Goal: Task Accomplishment & Management: Manage account settings

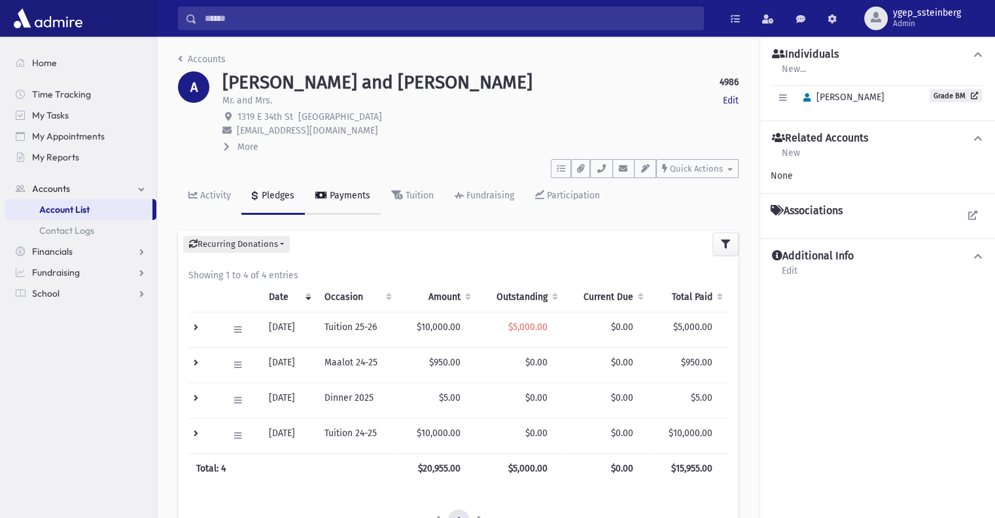
click at [341, 199] on div "Payments" at bounding box center [348, 195] width 43 height 11
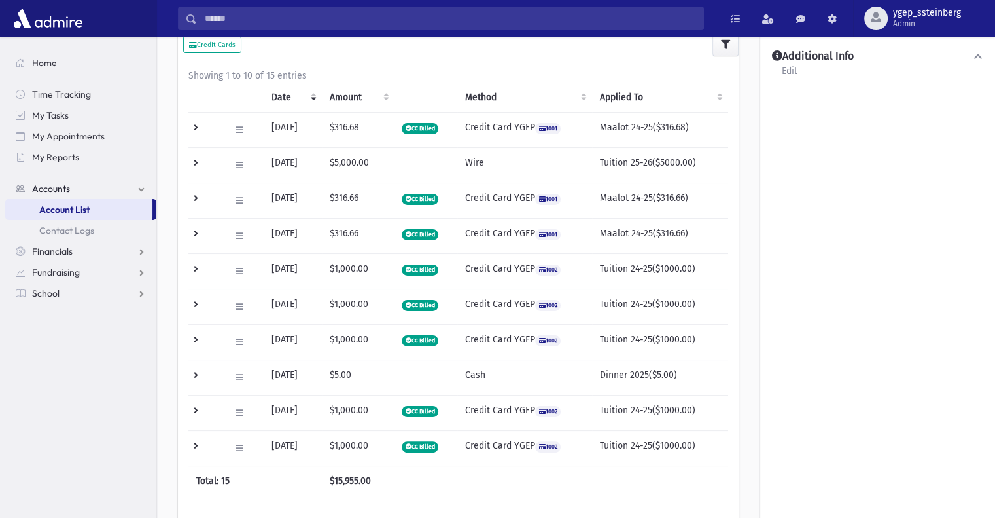
scroll to position [199, 0]
click at [199, 372] on td at bounding box center [204, 377] width 33 height 35
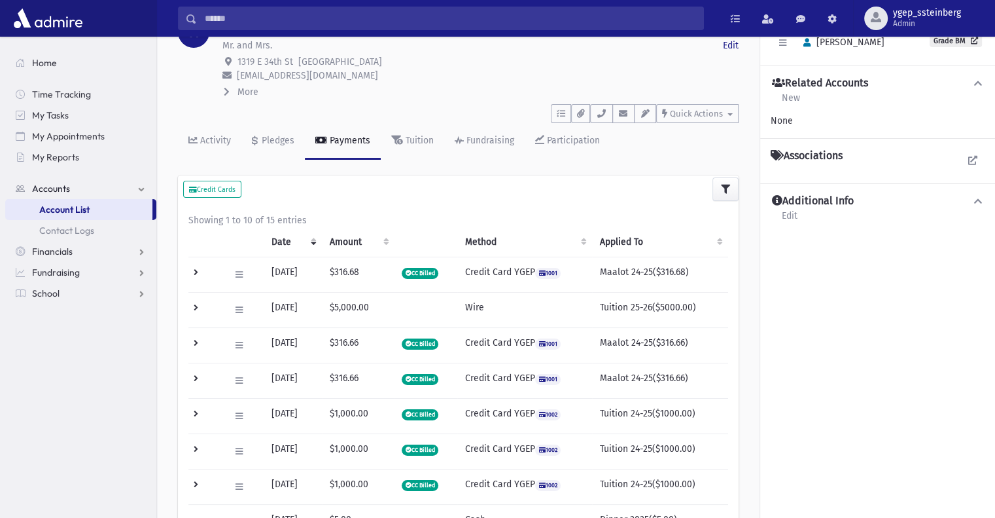
scroll to position [0, 0]
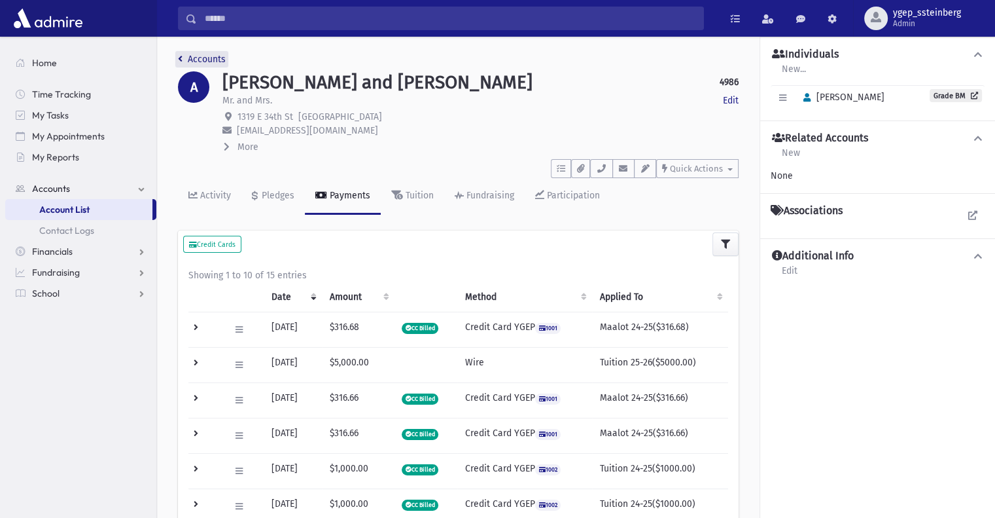
click at [212, 55] on link "Accounts" at bounding box center [202, 59] width 48 height 11
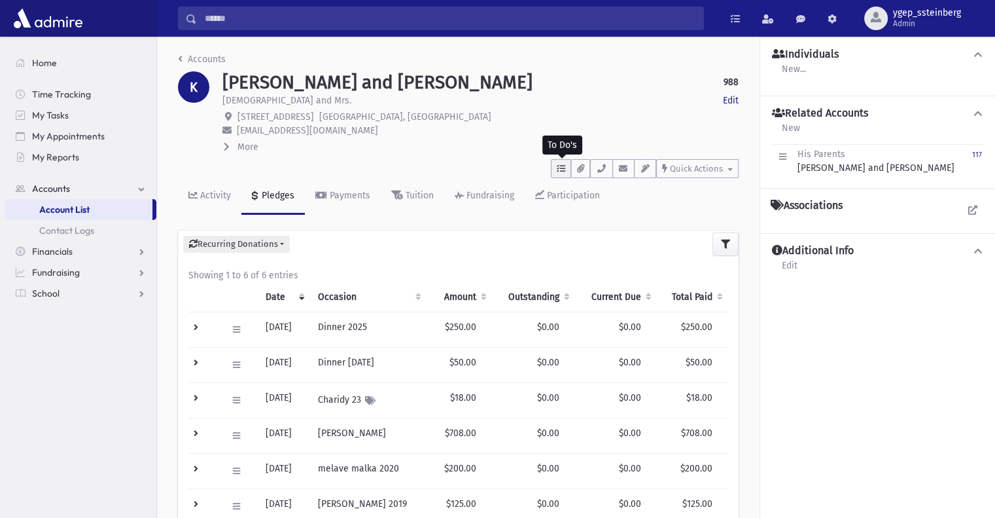
click at [565, 171] on icon "button" at bounding box center [561, 168] width 9 height 9
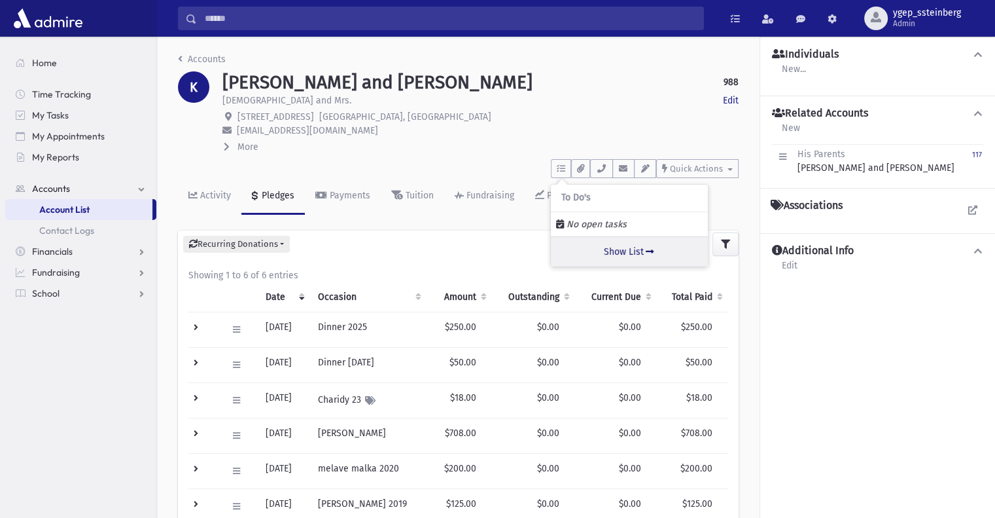
click at [613, 247] on link "Show List" at bounding box center [629, 251] width 157 height 30
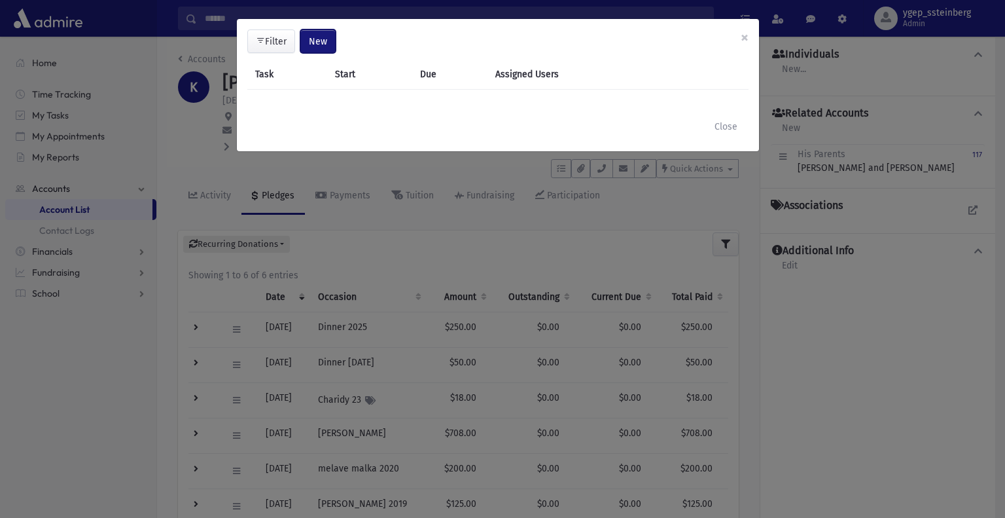
click at [319, 39] on span "New" at bounding box center [318, 41] width 18 height 11
click at [275, 88] on link "Task" at bounding box center [284, 77] width 105 height 24
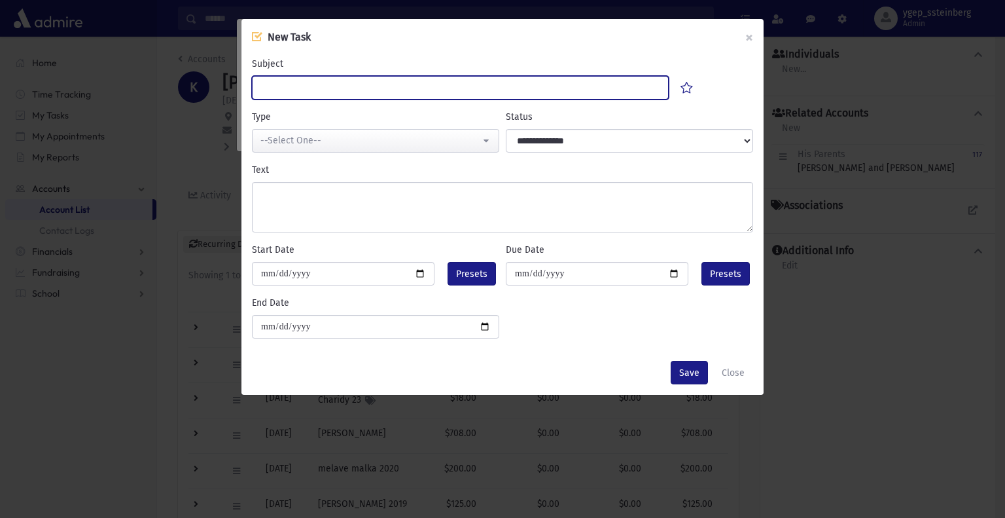
click at [313, 91] on input "Subject" at bounding box center [460, 88] width 417 height 24
type input "**********"
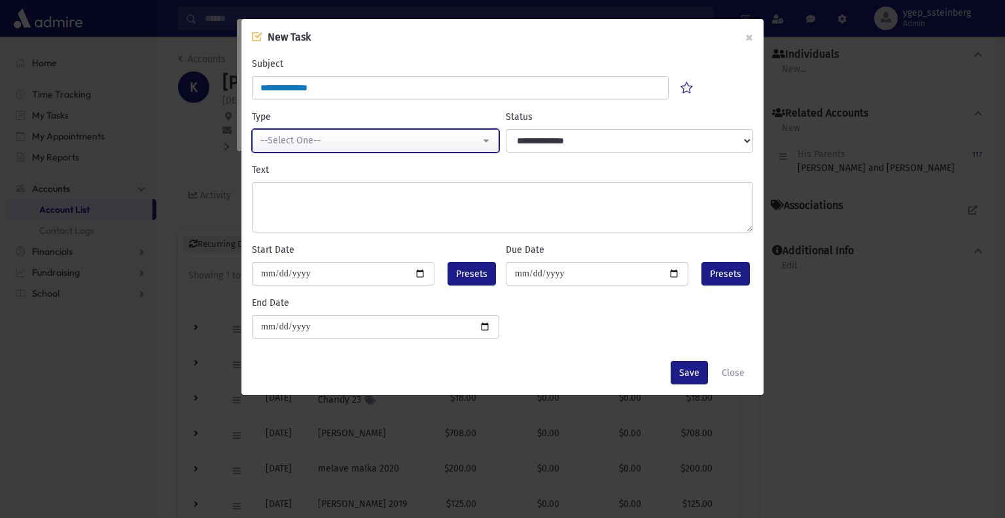
click at [357, 144] on div "--Select One--" at bounding box center [370, 141] width 220 height 14
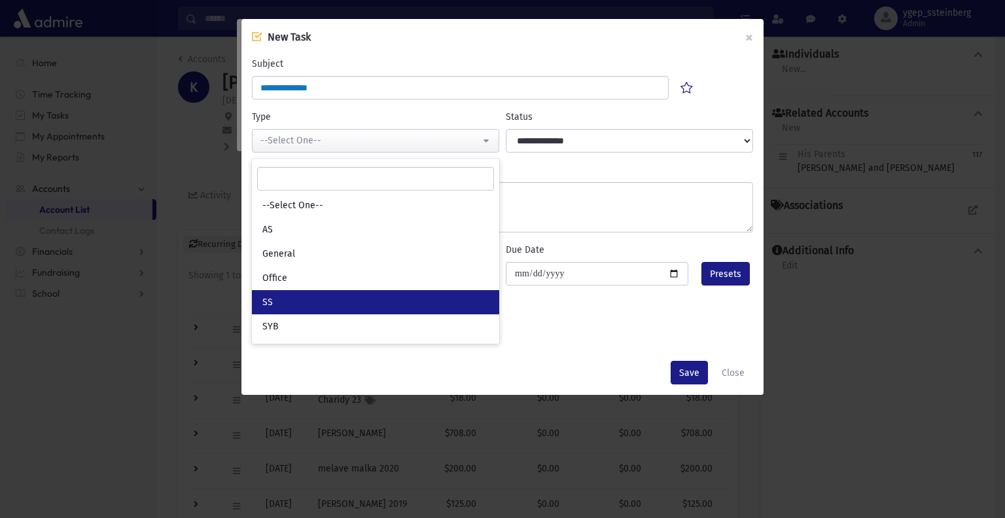
click at [309, 310] on link "SS" at bounding box center [375, 302] width 247 height 24
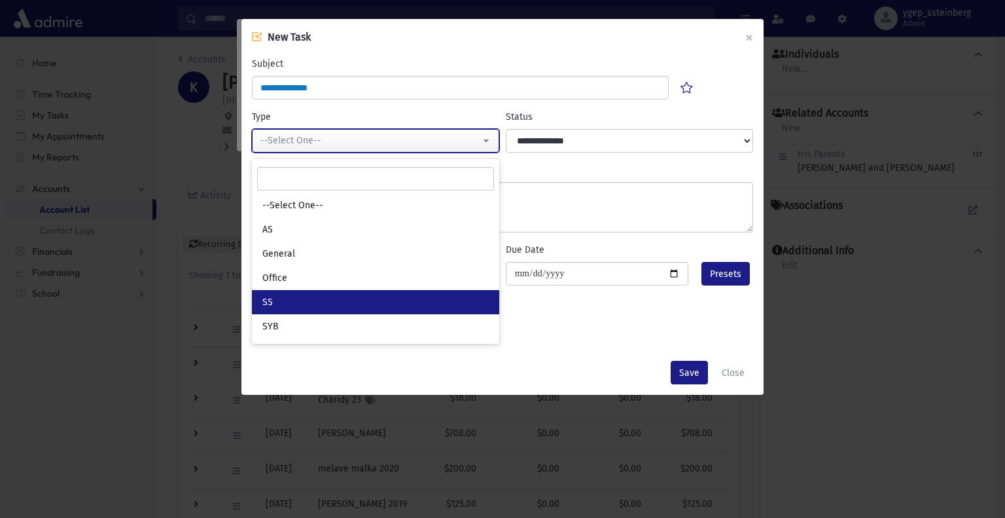
select select "*"
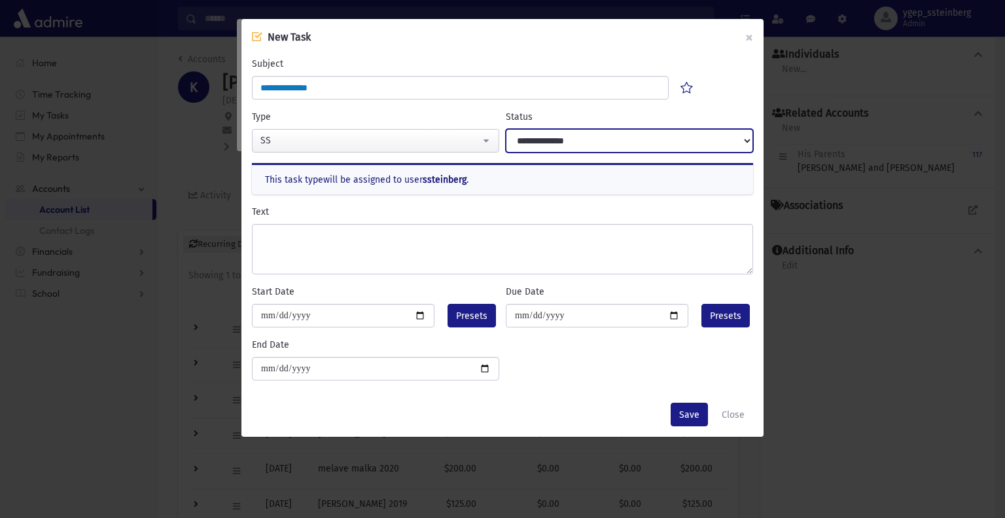
click at [586, 139] on select "**********" at bounding box center [629, 141] width 247 height 24
select select "****"
click at [506, 129] on select "**********" at bounding box center [629, 141] width 247 height 24
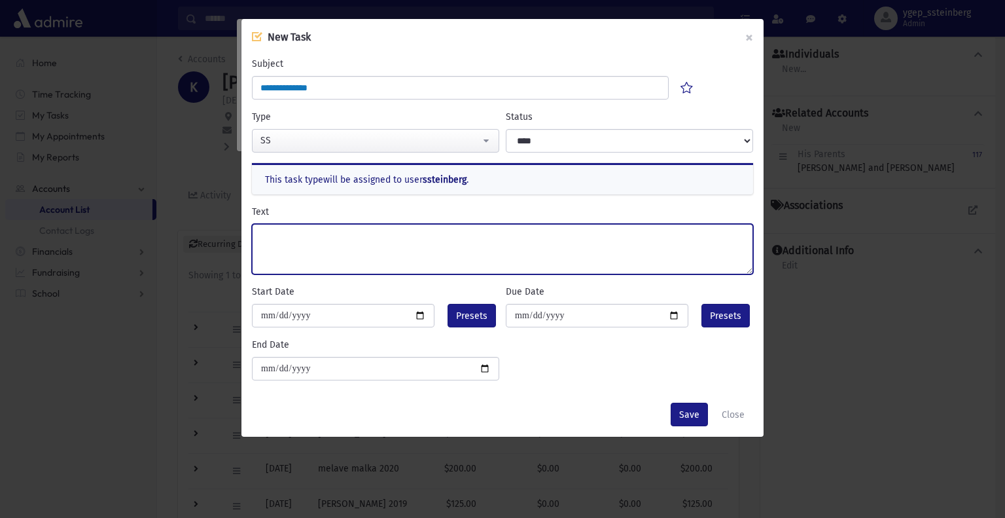
click at [384, 259] on textarea "Text" at bounding box center [502, 249] width 501 height 50
type textarea "*****"
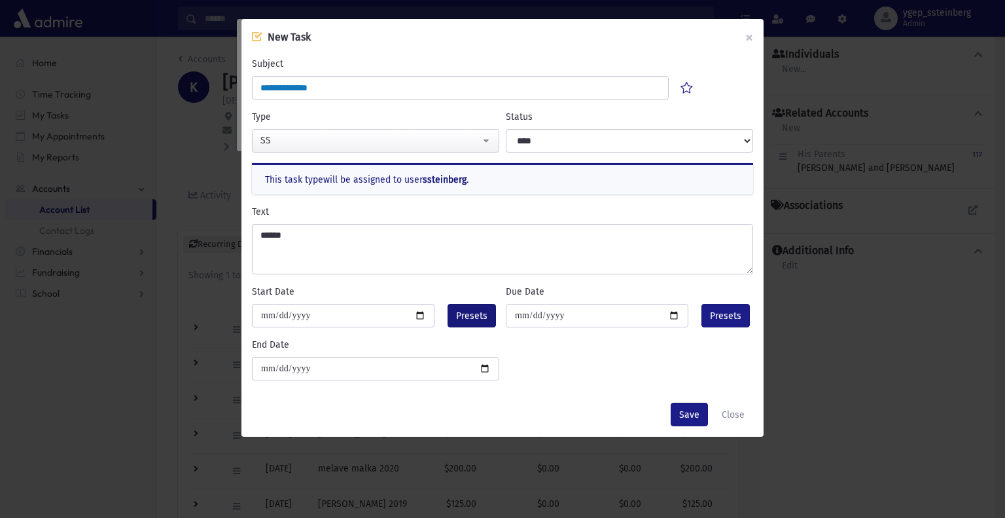
click at [478, 317] on span "Presets" at bounding box center [471, 316] width 31 height 14
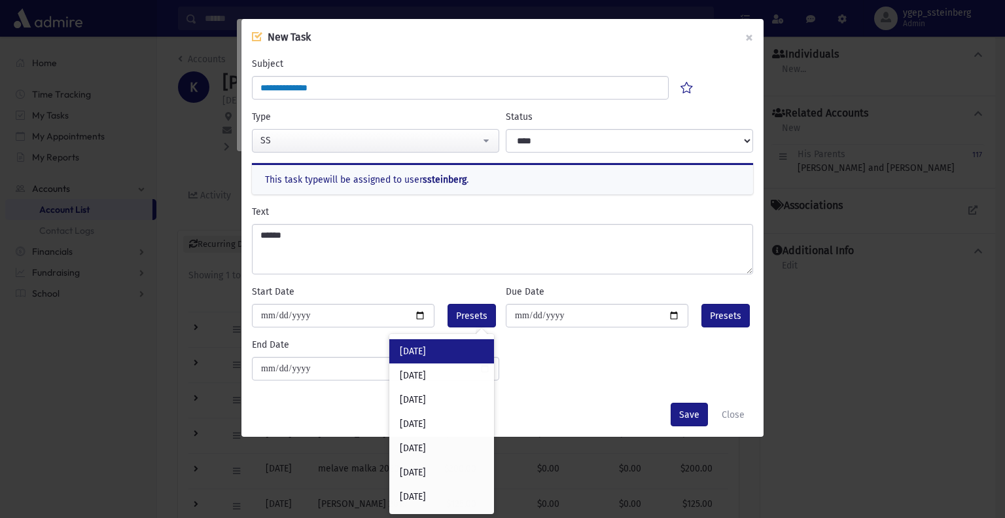
click at [450, 355] on div "Today" at bounding box center [441, 351] width 105 height 24
type input "**********"
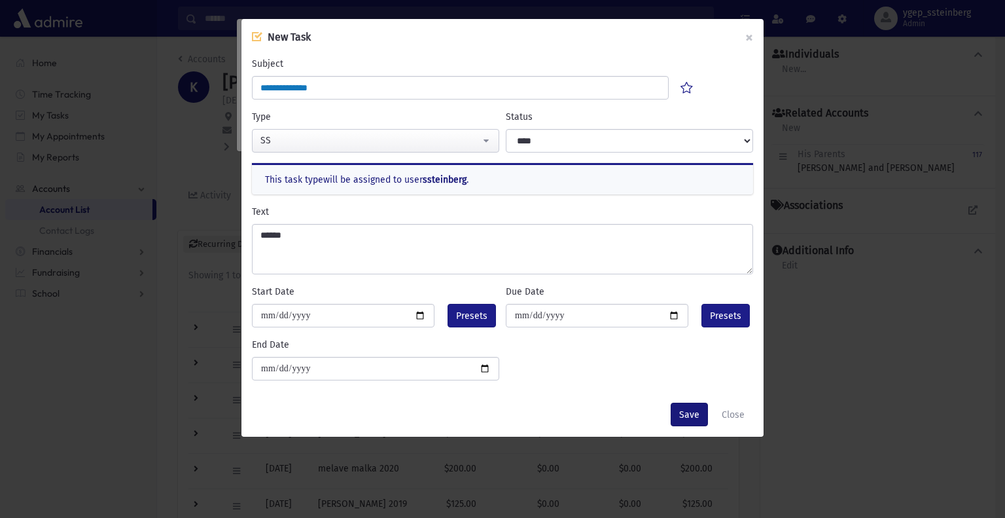
click at [682, 412] on button "Save" at bounding box center [689, 414] width 37 height 24
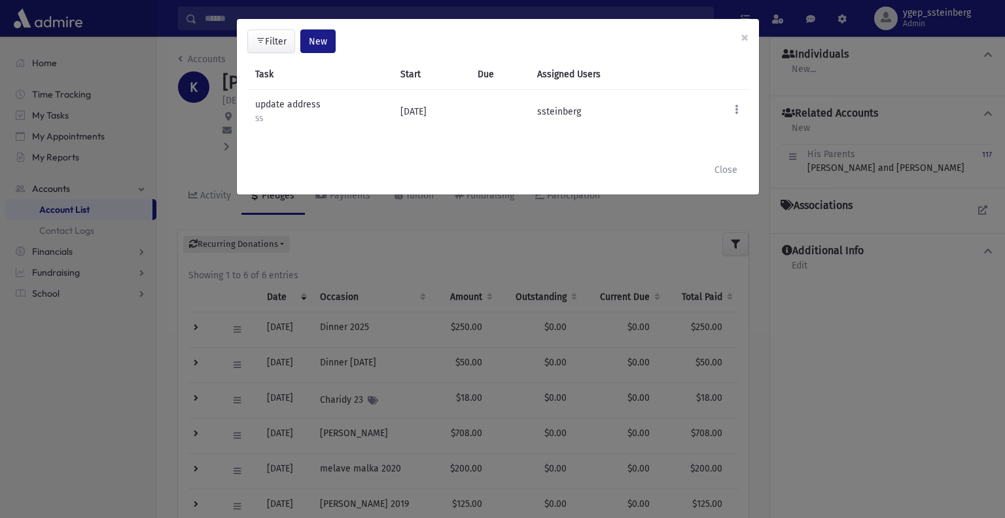
click at [729, 118] on div "Edit Add Contact Log Delete Mark Complete Postpone 1 day 1 week 2 weeks 1 month…" at bounding box center [727, 110] width 44 height 24
click at [738, 177] on button "Close" at bounding box center [726, 170] width 40 height 24
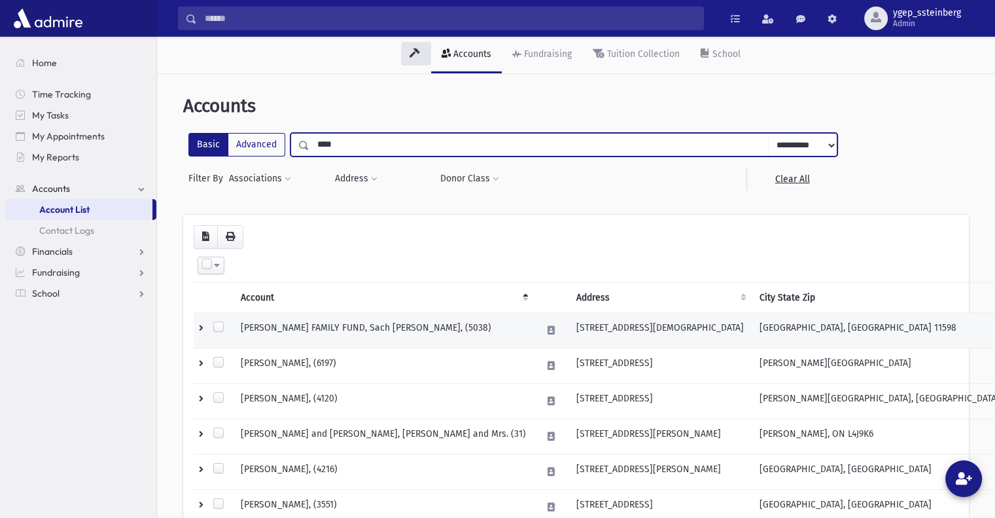
click at [429, 321] on td "HORNUNG FAMILY FUND, Sach Hornung, (5038)" at bounding box center [383, 329] width 301 height 35
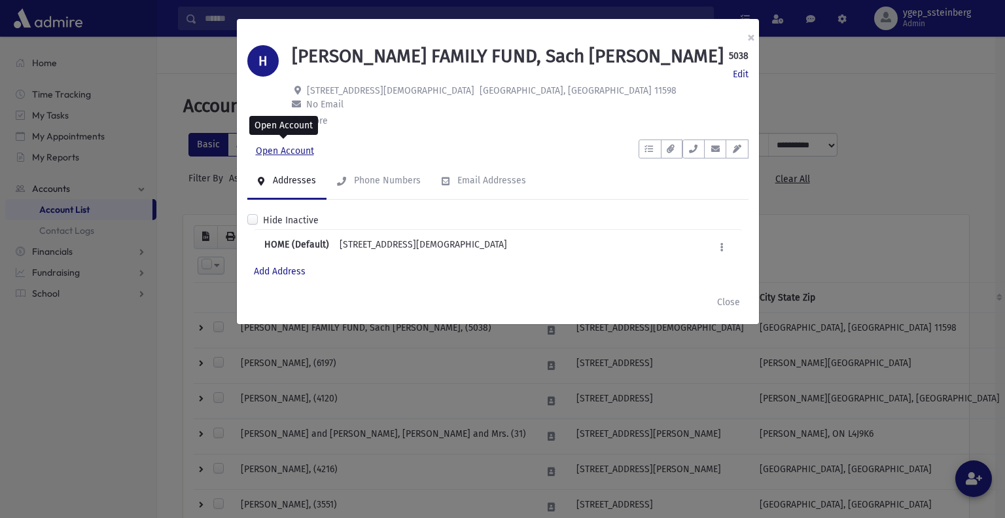
click at [290, 149] on link "Open Account" at bounding box center [284, 151] width 75 height 24
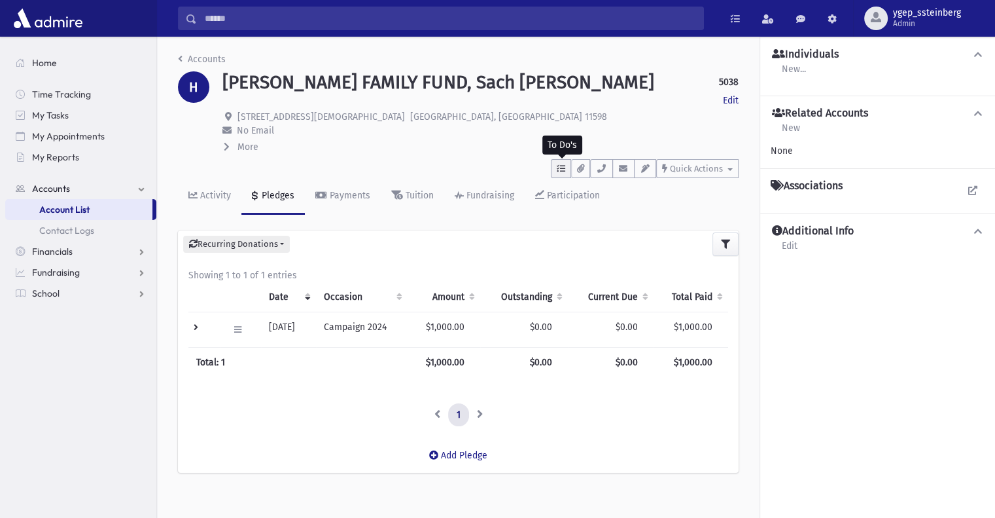
click at [563, 170] on icon "button" at bounding box center [561, 168] width 9 height 9
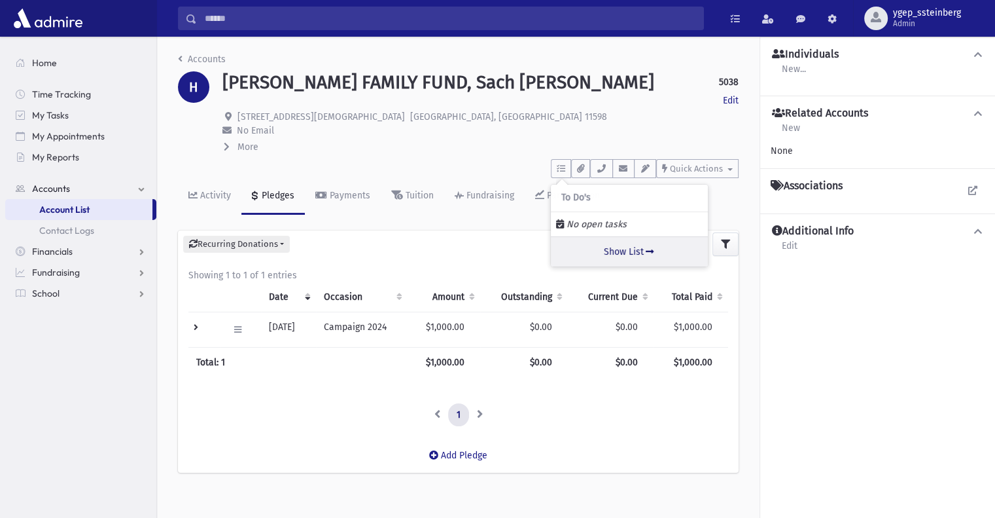
click at [596, 251] on link "Show List" at bounding box center [629, 251] width 157 height 30
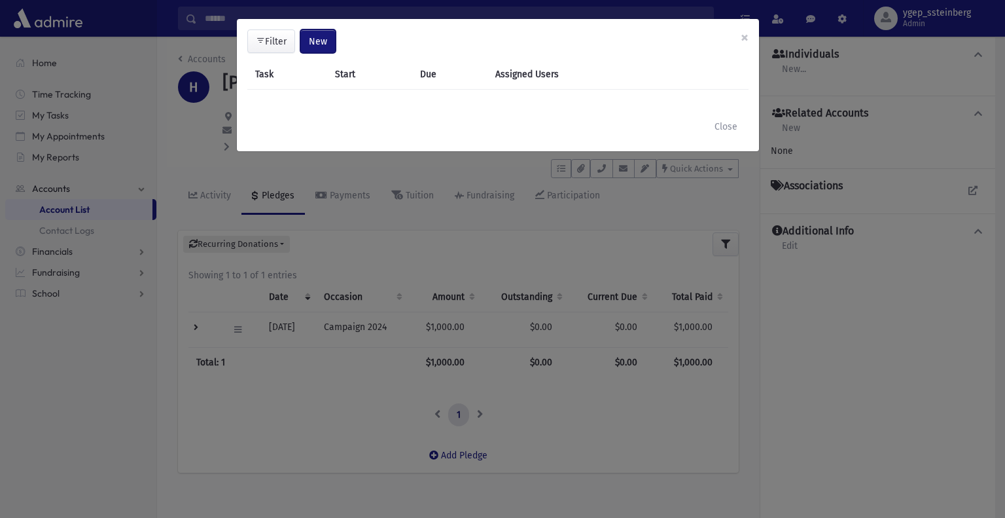
click at [312, 39] on span "New" at bounding box center [318, 41] width 18 height 11
click at [290, 63] on div "Task Appointment" at bounding box center [284, 89] width 105 height 59
click at [322, 41] on span "New" at bounding box center [318, 41] width 18 height 11
click at [279, 71] on link "Task" at bounding box center [284, 77] width 105 height 24
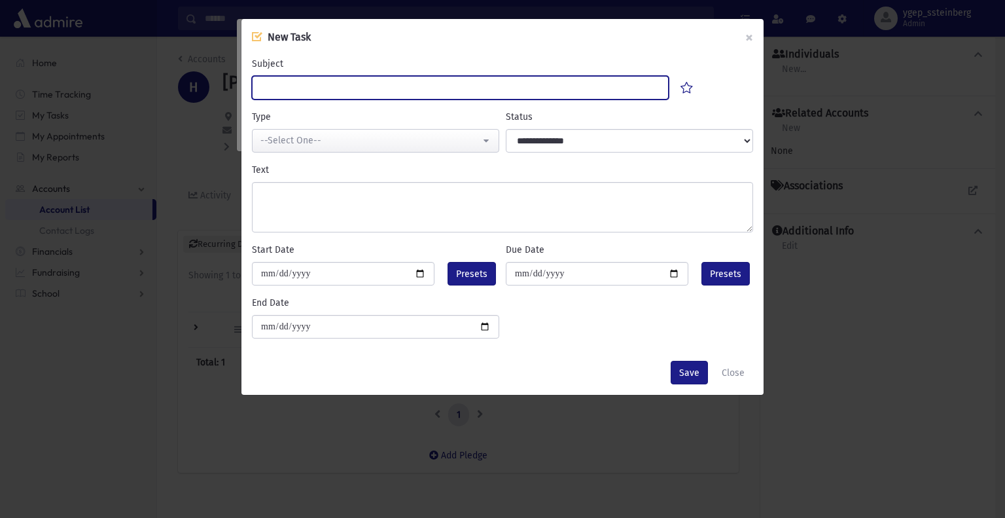
click at [288, 84] on input "Subject" at bounding box center [460, 88] width 417 height 24
type input "****"
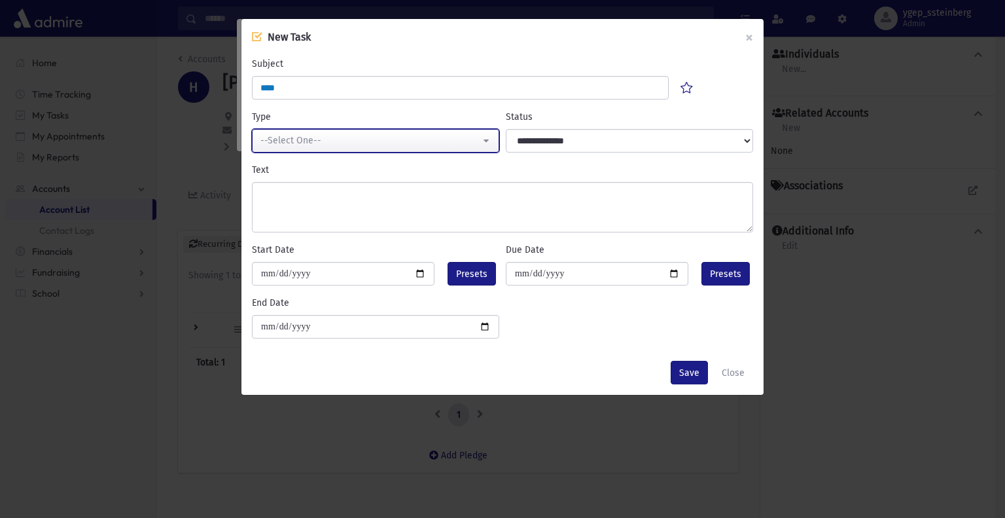
click at [319, 143] on div "--Select One--" at bounding box center [370, 141] width 220 height 14
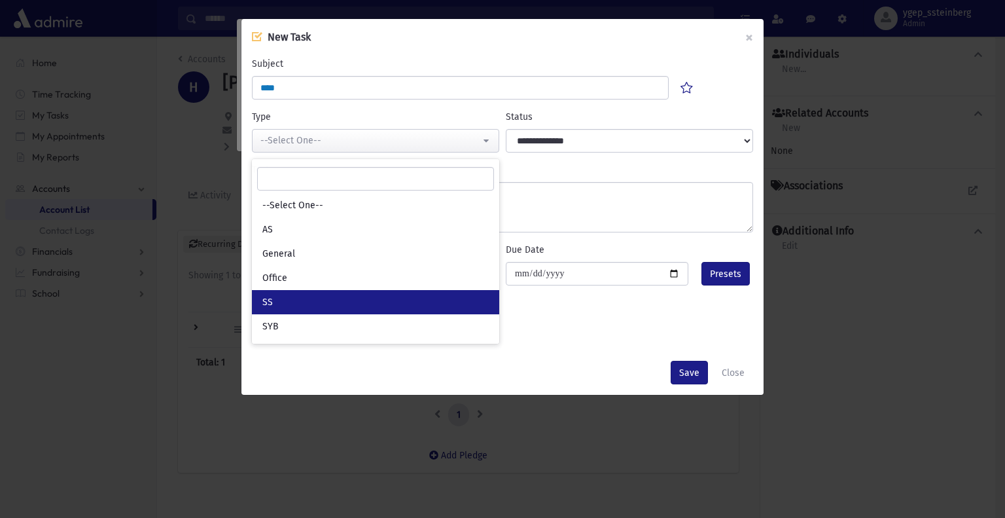
click at [309, 300] on link "SS" at bounding box center [375, 302] width 247 height 24
select select "*"
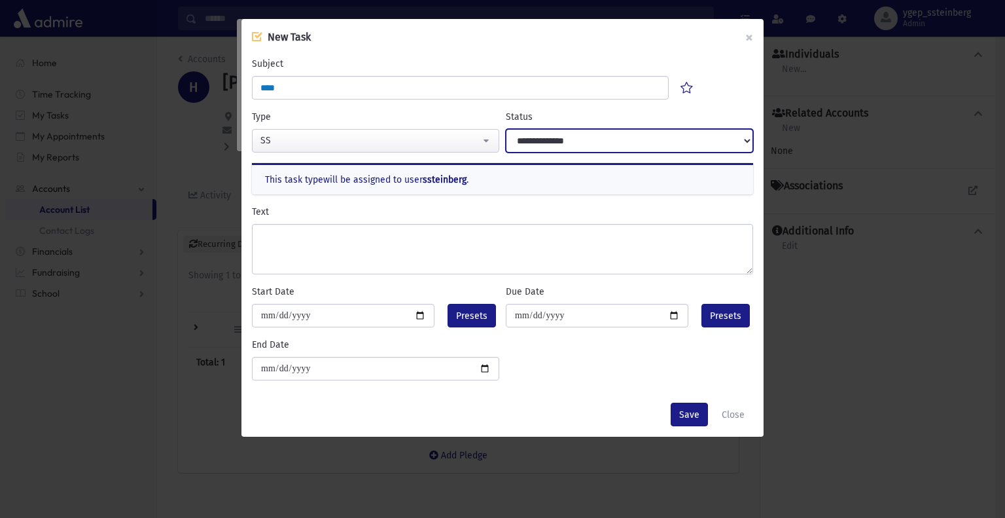
click at [534, 138] on select "**********" at bounding box center [629, 141] width 247 height 24
select select "****"
click at [506, 129] on select "**********" at bounding box center [629, 141] width 247 height 24
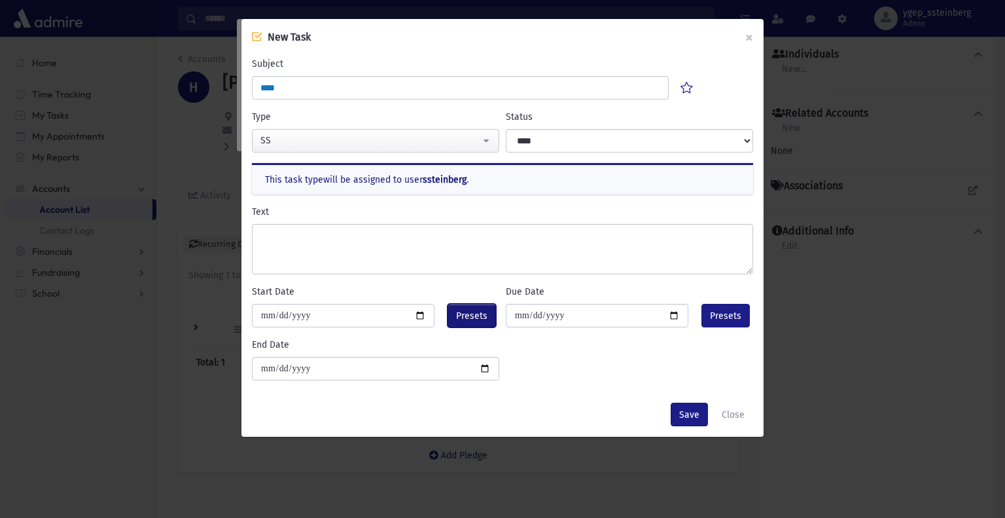
click at [468, 316] on span "Presets" at bounding box center [471, 316] width 31 height 14
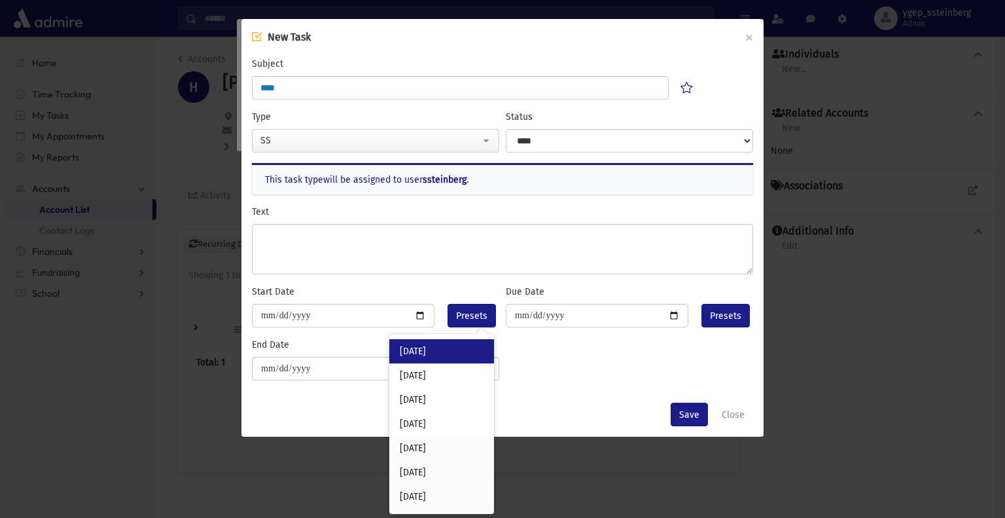
click at [442, 353] on div "Today" at bounding box center [441, 351] width 105 height 24
type input "**********"
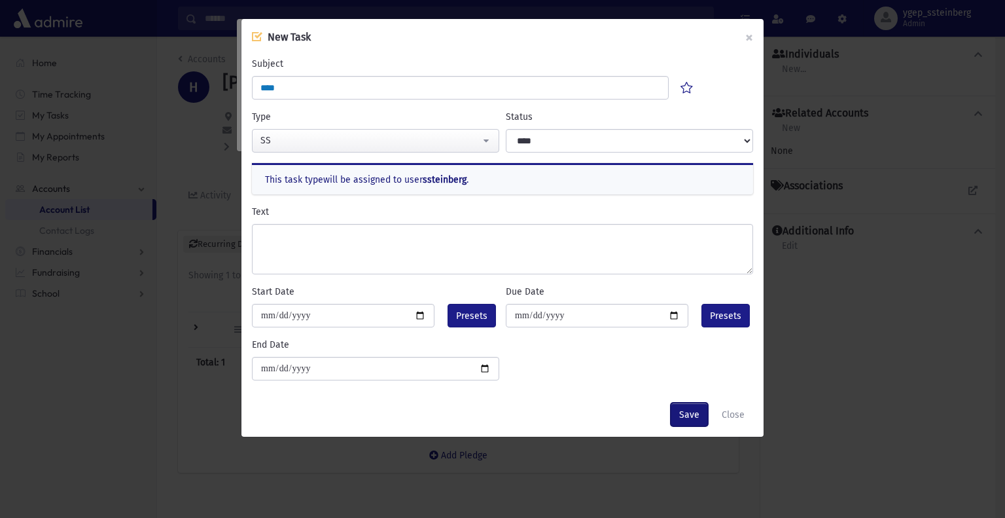
click at [704, 415] on button "Save" at bounding box center [689, 414] width 37 height 24
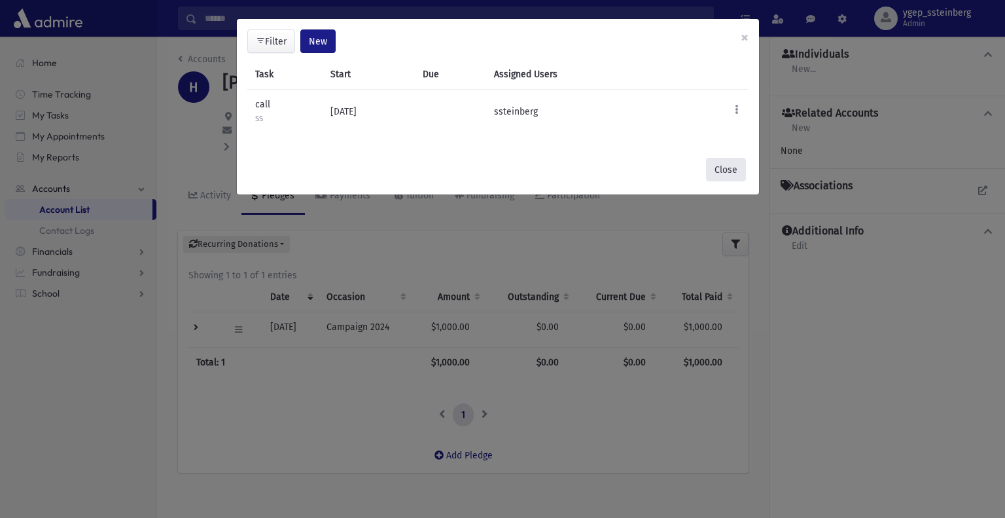
click at [728, 171] on button "Close" at bounding box center [726, 170] width 40 height 24
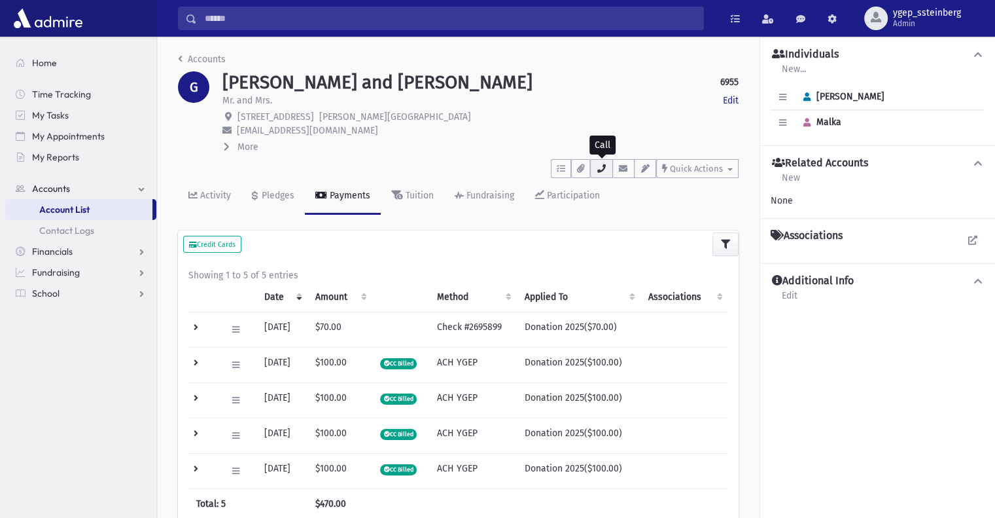
click at [611, 170] on button "button" at bounding box center [601, 168] width 22 height 19
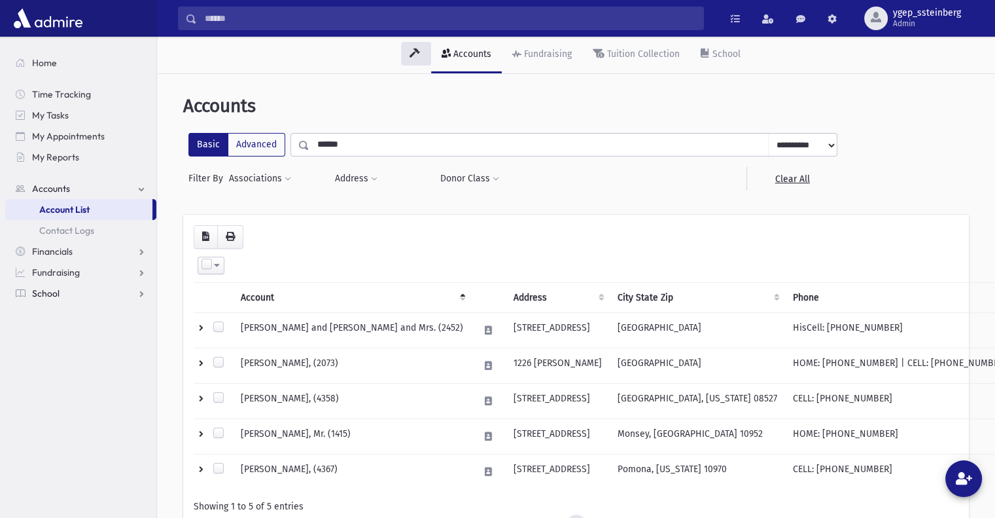
click at [50, 294] on span "School" at bounding box center [45, 293] width 27 height 12
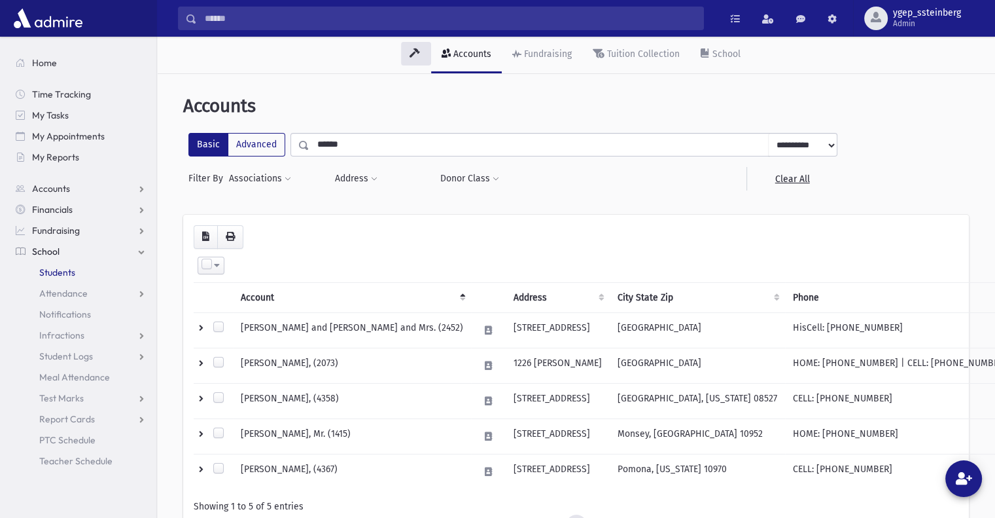
click at [71, 274] on span "Students" at bounding box center [57, 272] width 36 height 12
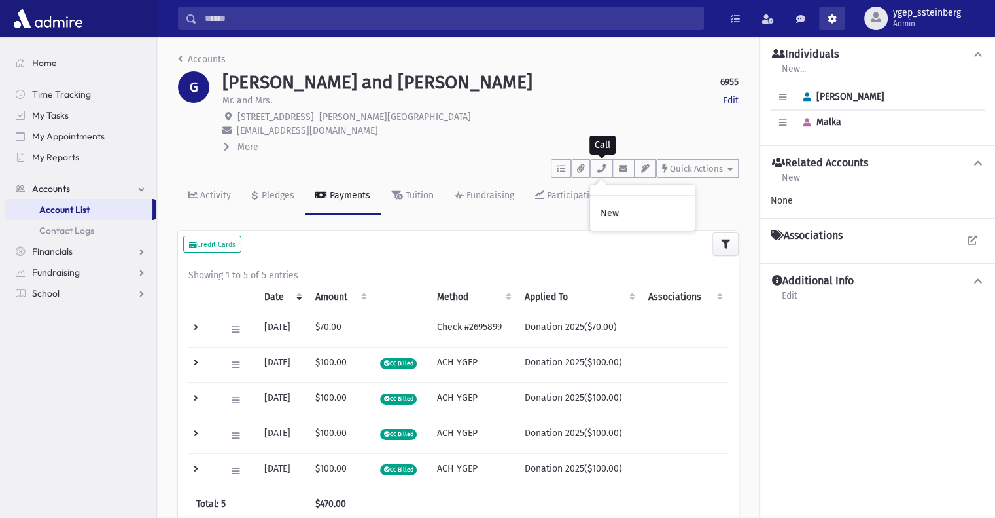
drag, startPoint x: 0, startPoint y: 0, endPoint x: 830, endPoint y: 18, distance: 830.7
click at [830, 18] on span at bounding box center [832, 18] width 9 height 9
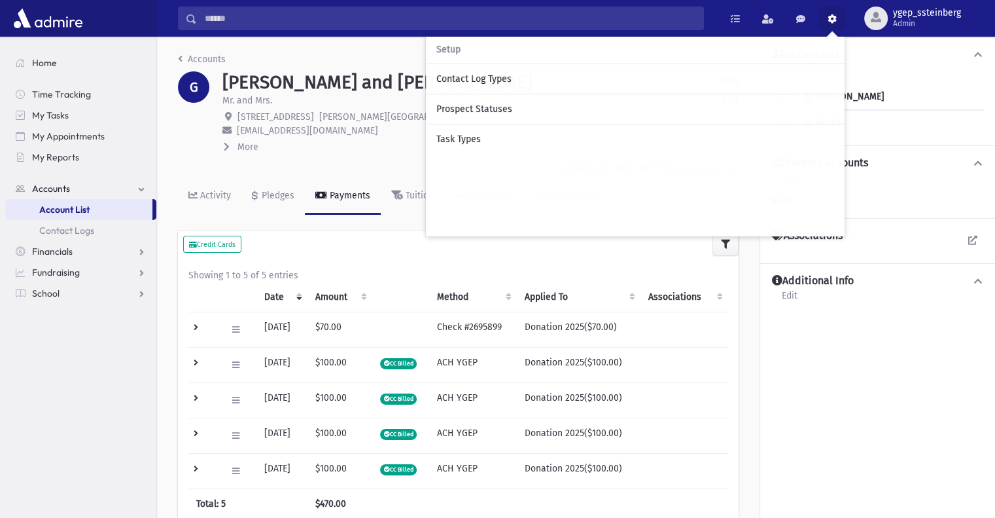
click at [830, 18] on span at bounding box center [832, 18] width 9 height 9
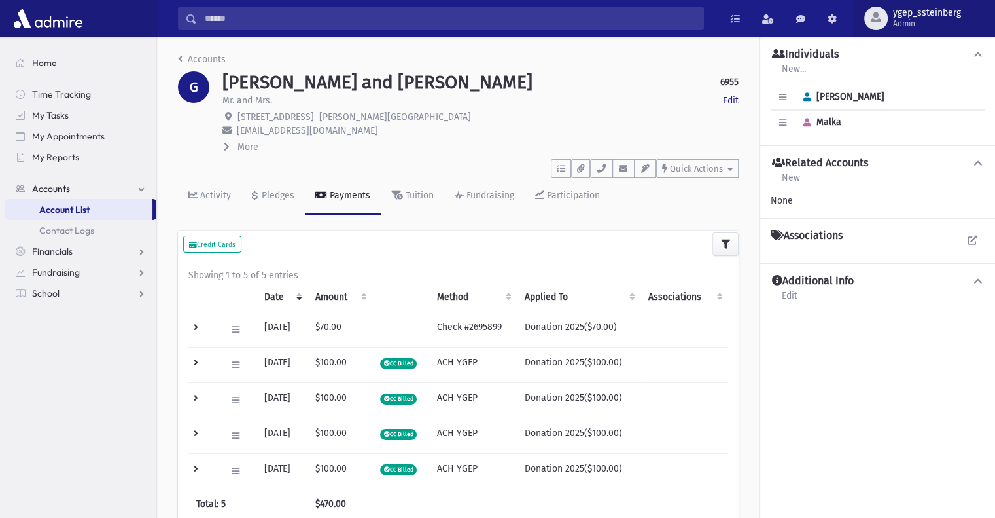
click at [901, 23] on span "Admin" at bounding box center [927, 23] width 68 height 10
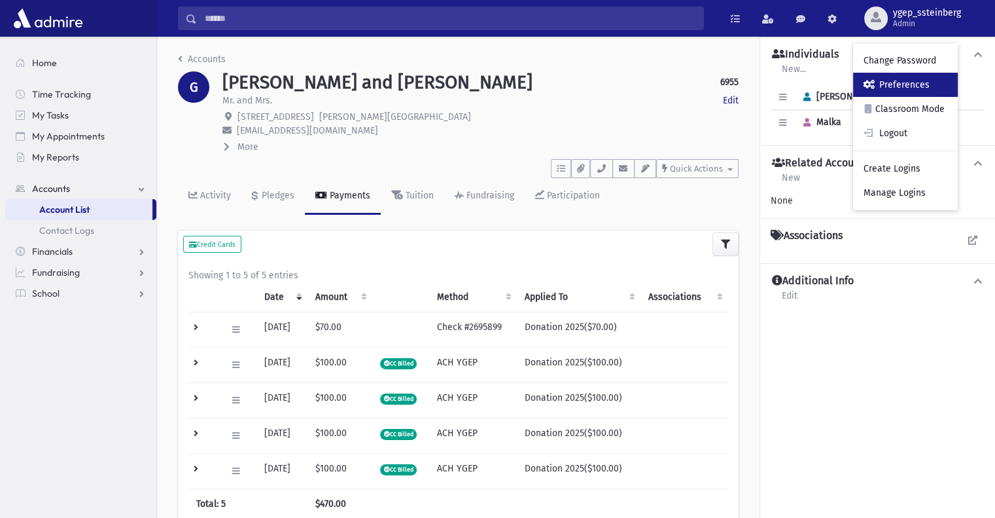
click at [895, 83] on link "Preferences" at bounding box center [905, 85] width 105 height 24
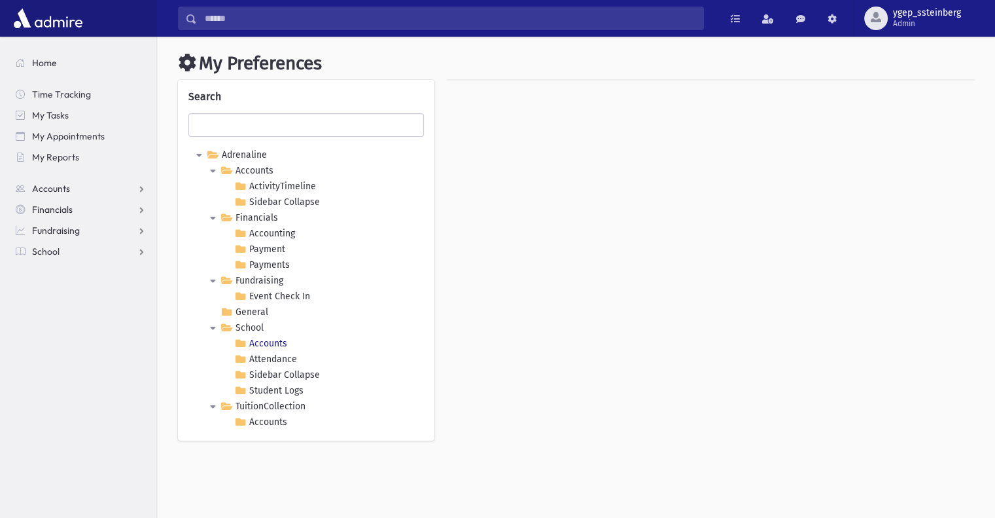
click at [270, 336] on link "Accounts" at bounding box center [261, 344] width 58 height 16
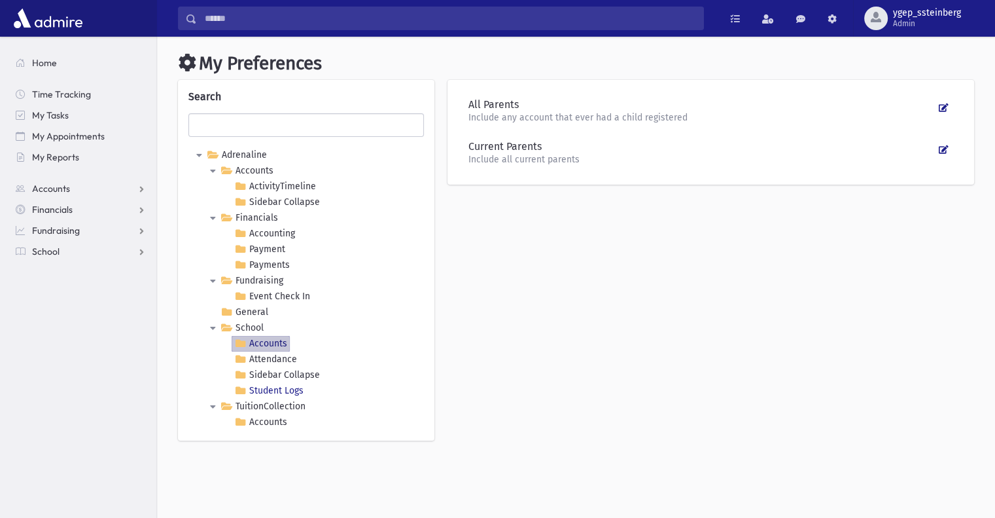
click at [286, 387] on Logs "Student Logs" at bounding box center [269, 391] width 75 height 16
click at [242, 326] on link "School" at bounding box center [242, 328] width 48 height 16
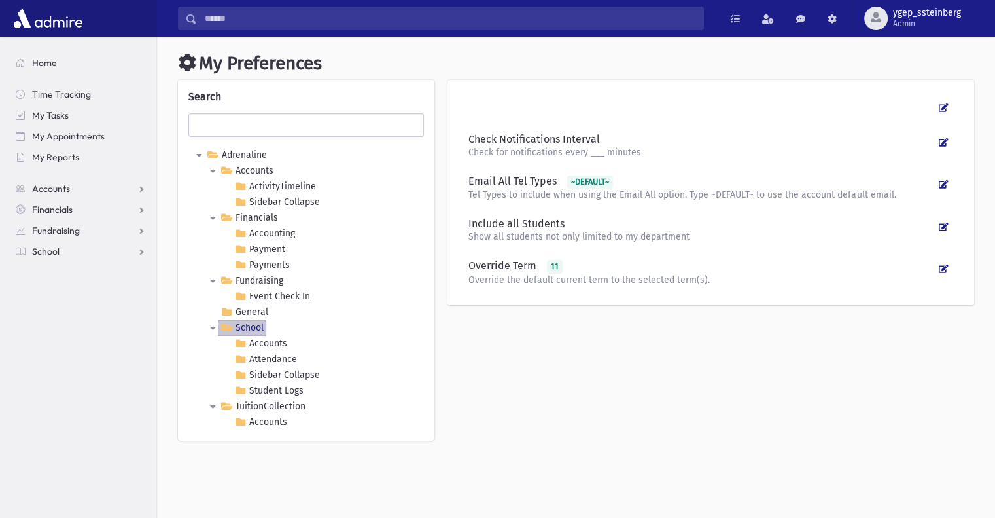
click at [552, 267] on span "11" at bounding box center [555, 267] width 16 height 14
click at [515, 263] on div "Override Term 11" at bounding box center [702, 266] width 466 height 14
click at [942, 270] on icon at bounding box center [944, 268] width 10 height 9
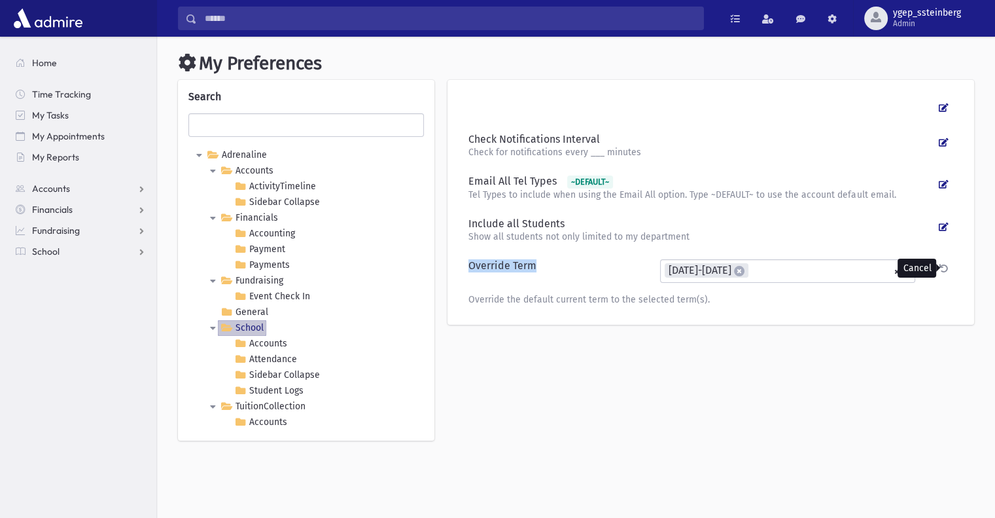
scroll to position [8, 0]
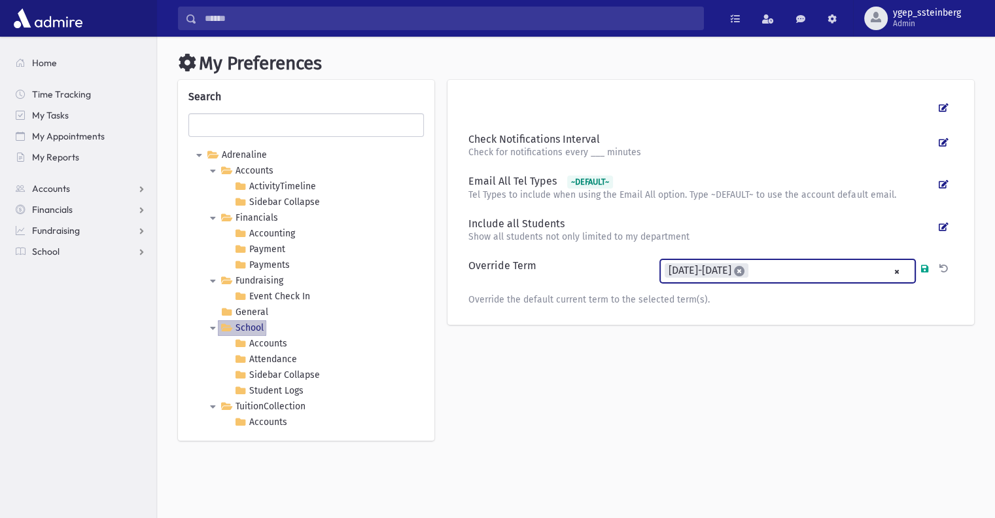
click at [734, 270] on span "×" at bounding box center [739, 271] width 10 height 10
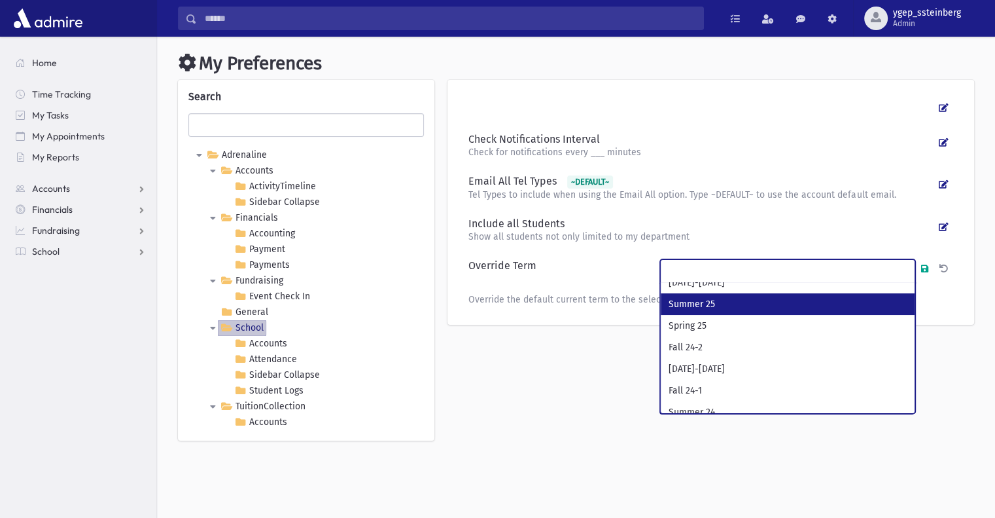
scroll to position [0, 0]
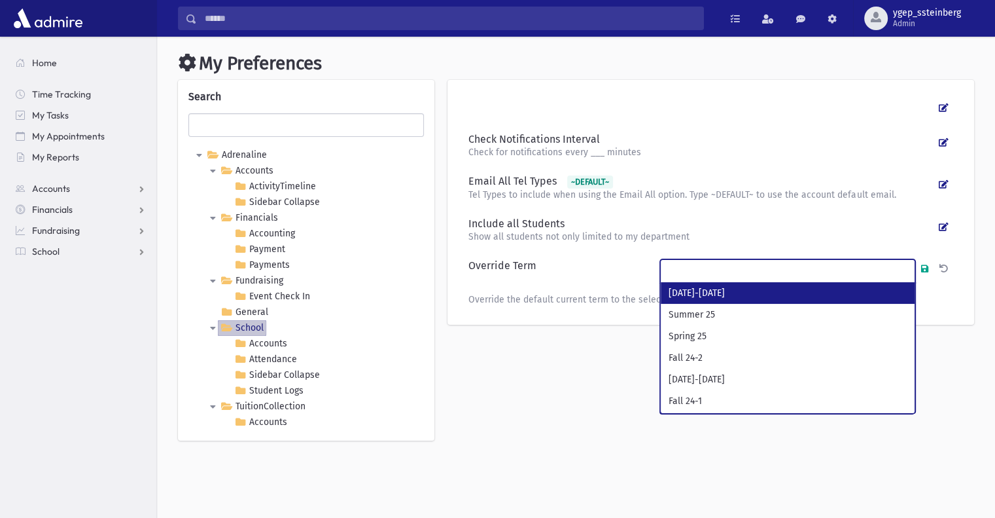
select select "**"
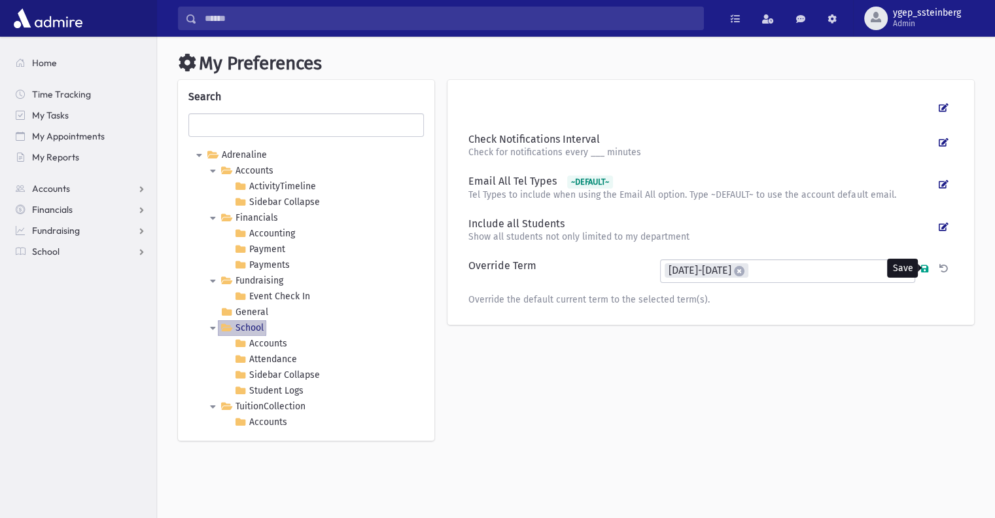
click at [925, 266] on icon at bounding box center [924, 268] width 7 height 9
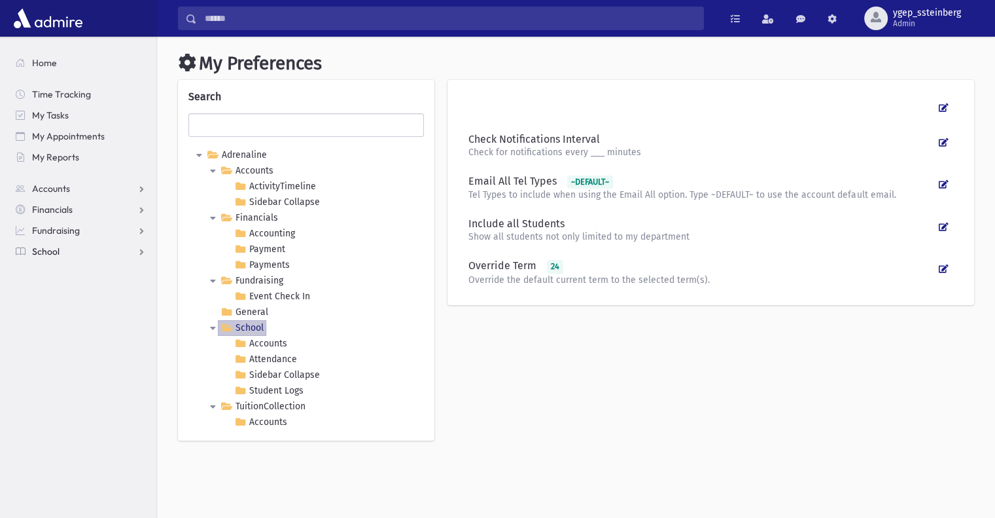
click at [84, 249] on link "School" at bounding box center [80, 251] width 151 height 21
click at [69, 276] on span "Students" at bounding box center [57, 272] width 36 height 12
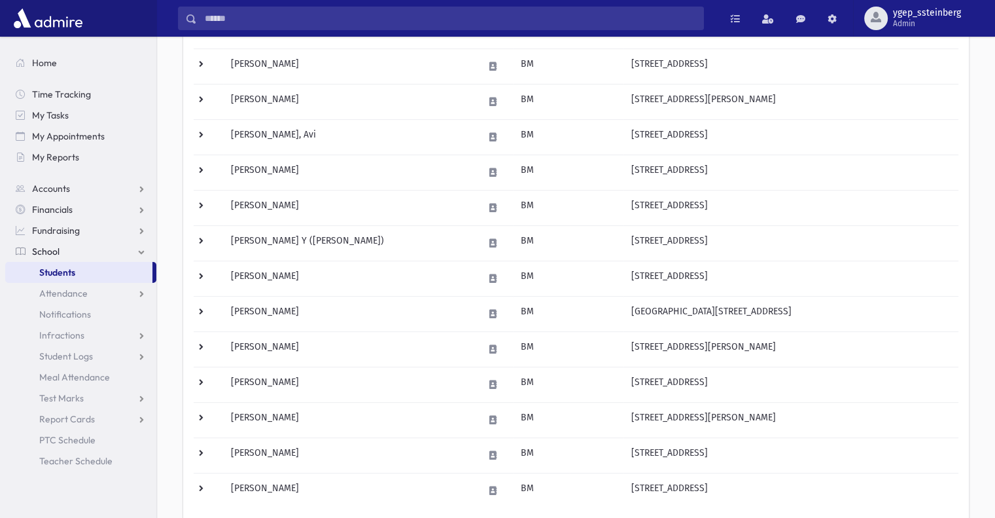
scroll to position [731, 0]
